Goal: Transaction & Acquisition: Purchase product/service

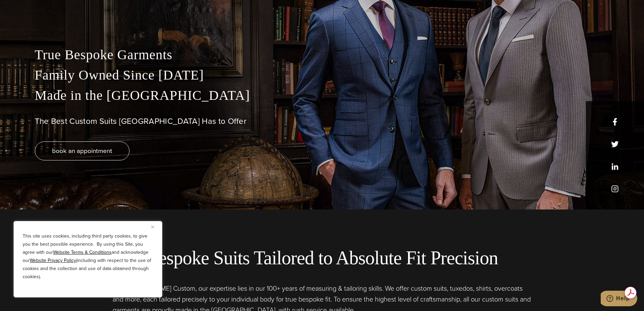
click at [152, 227] on img "Close" at bounding box center [152, 226] width 3 height 3
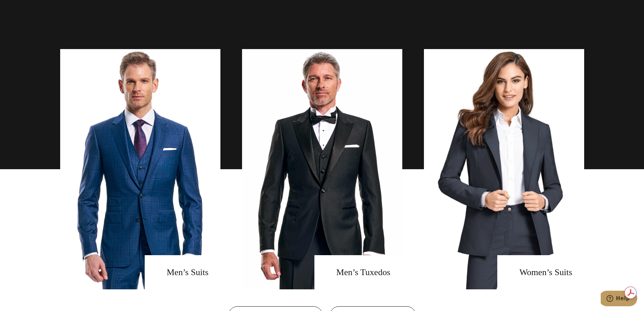
scroll to position [507, 0]
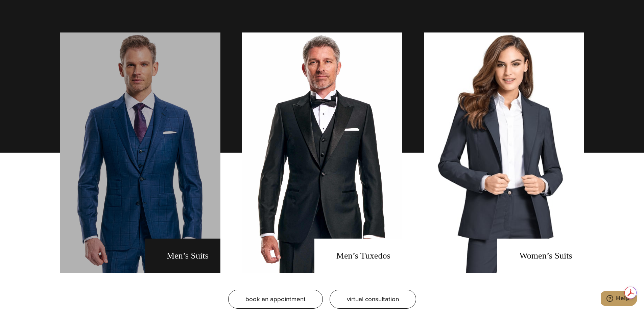
click at [182, 264] on link "men's suits" at bounding box center [140, 152] width 160 height 240
